Goal: Task Accomplishment & Management: Check status

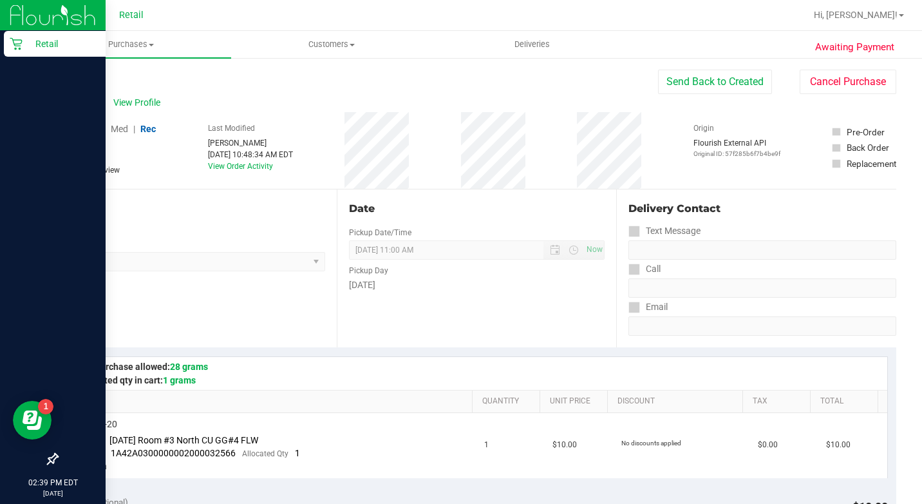
click at [18, 39] on icon at bounding box center [16, 43] width 13 height 13
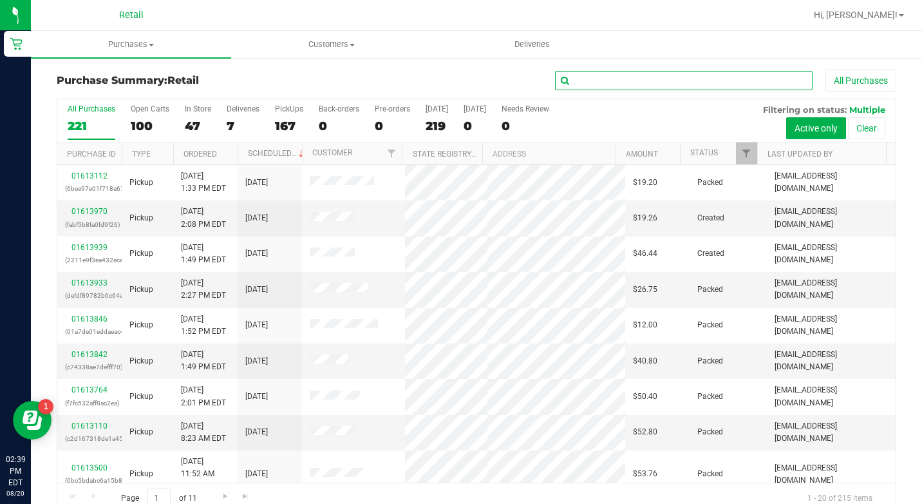
click at [679, 77] on input "text" at bounding box center [684, 80] width 258 height 19
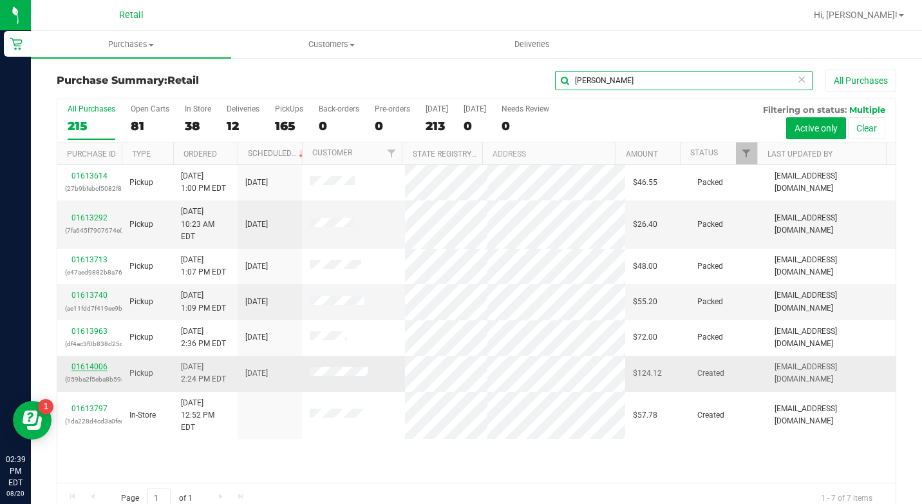
type input "[PERSON_NAME]"
click at [95, 362] on link "01614006" at bounding box center [89, 366] width 36 height 9
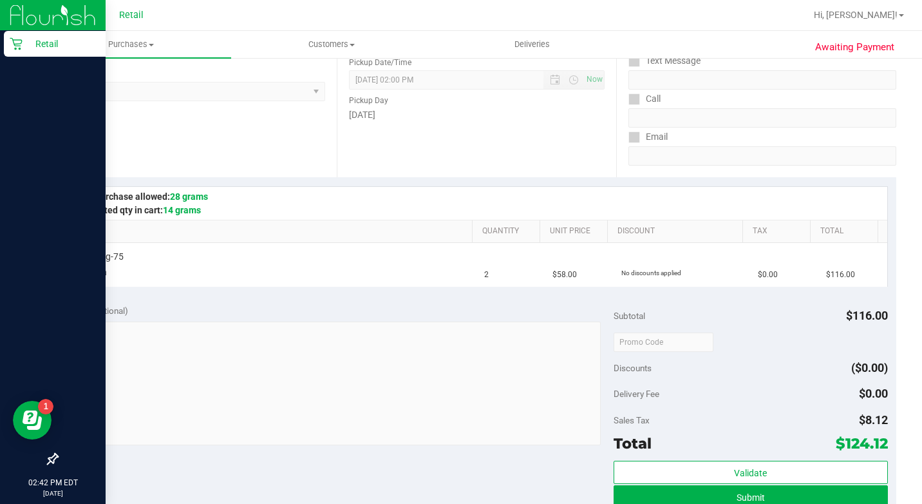
scroll to position [64, 0]
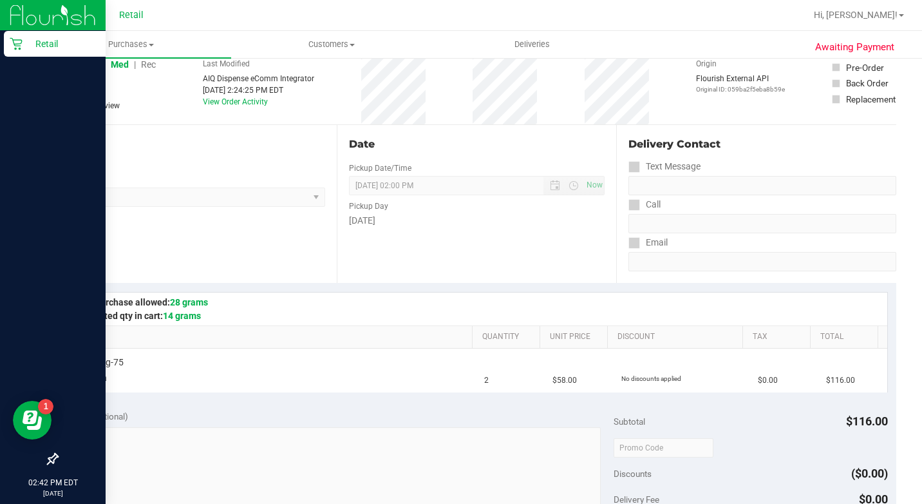
click at [33, 46] on p "Retail" at bounding box center [61, 43] width 77 height 15
